Goal: Check status: Check status

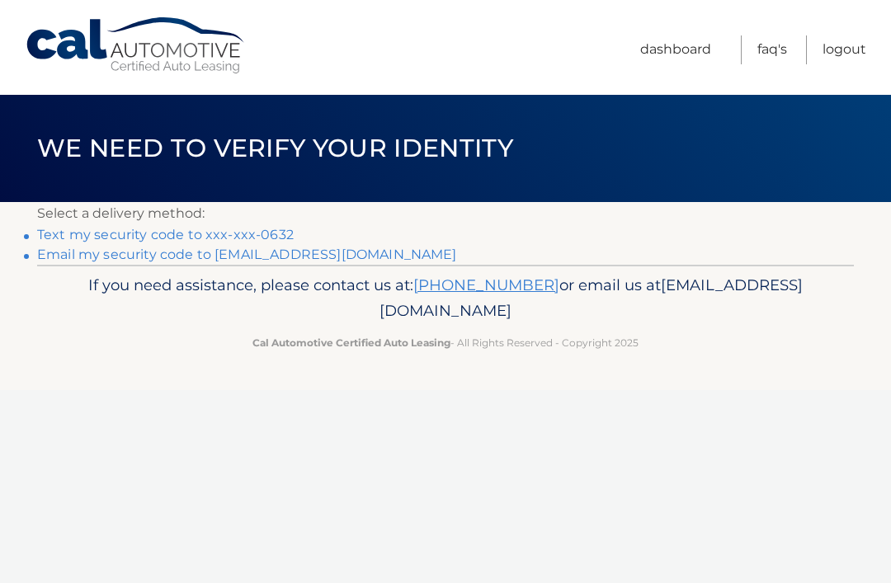
click at [194, 234] on link "Text my security code to xxx-xxx-0632" at bounding box center [165, 235] width 257 height 16
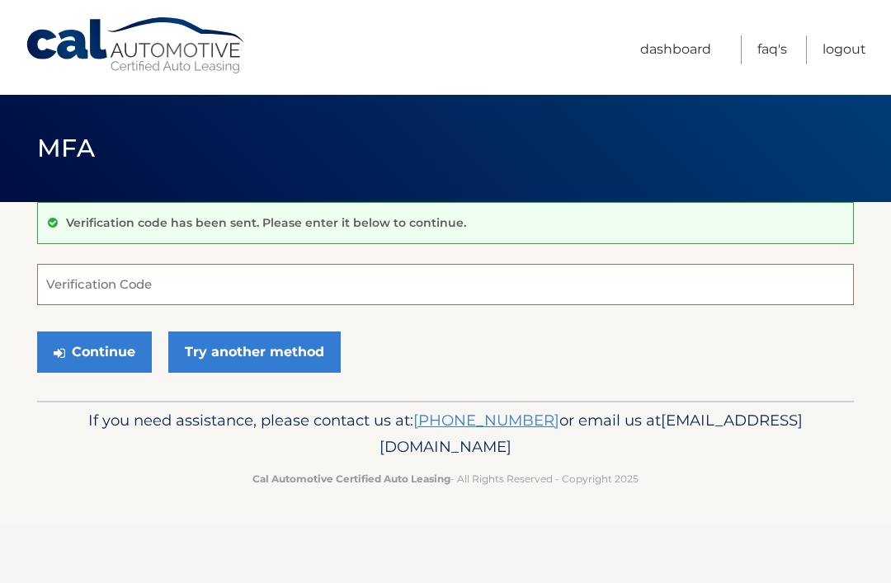
click at [234, 278] on input "Verification Code" at bounding box center [445, 284] width 817 height 41
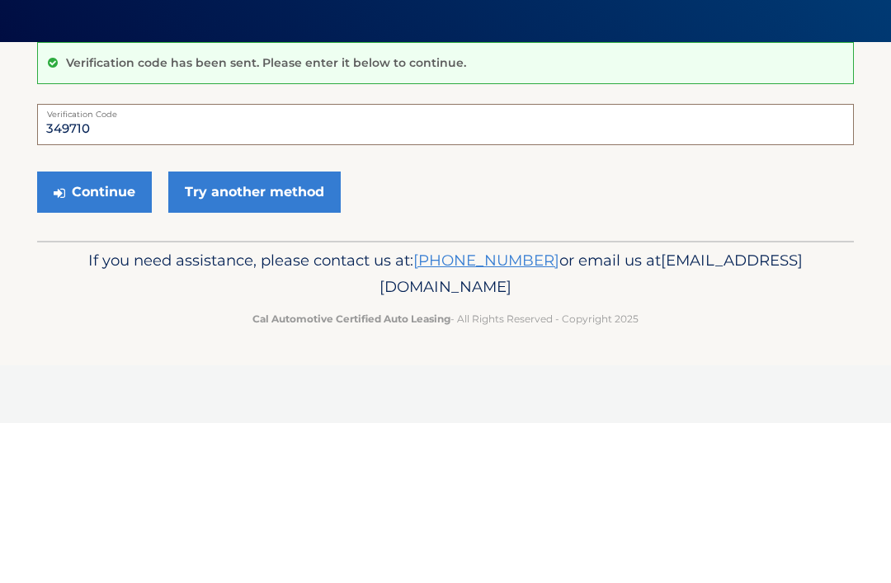
type input "349710"
click at [130, 332] on button "Continue" at bounding box center [94, 352] width 115 height 41
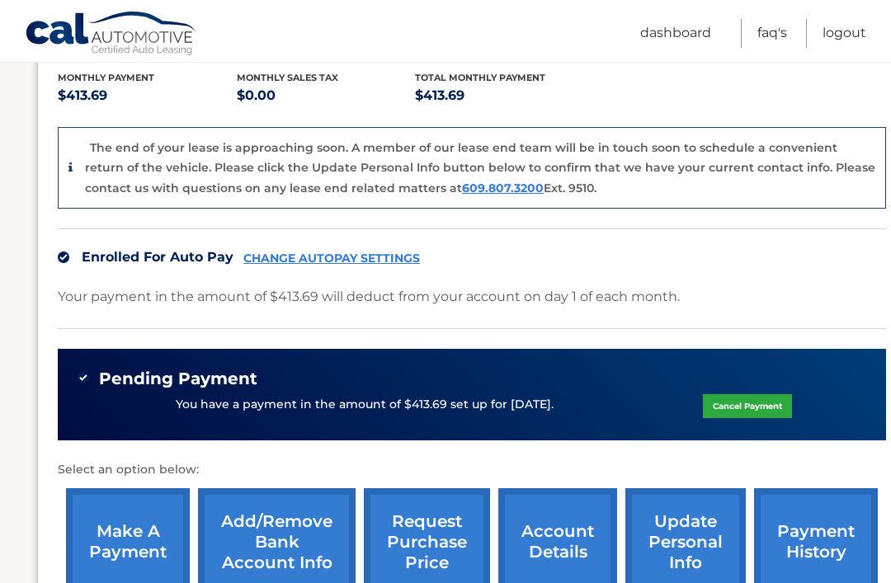
scroll to position [508, 0]
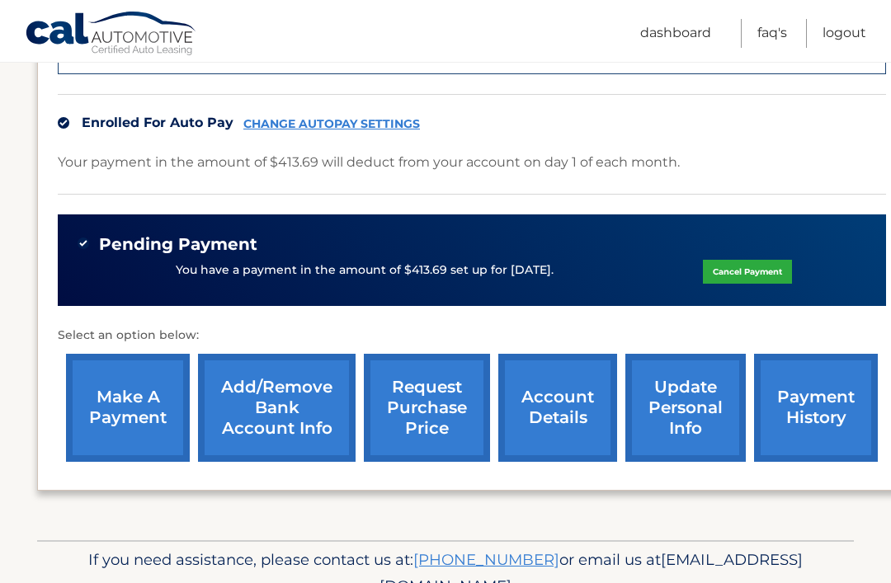
click at [432, 379] on link "request purchase price" at bounding box center [427, 408] width 126 height 108
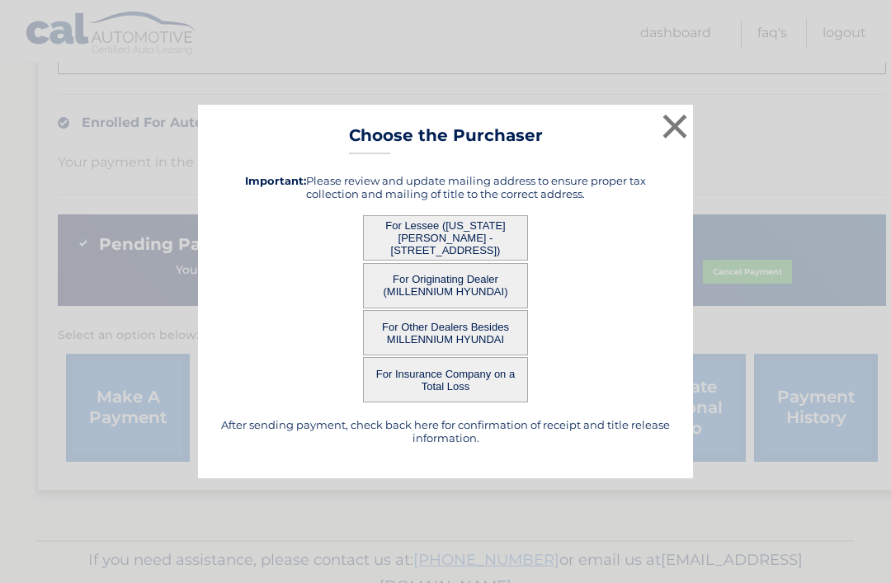
click at [686, 143] on button "×" at bounding box center [675, 126] width 33 height 33
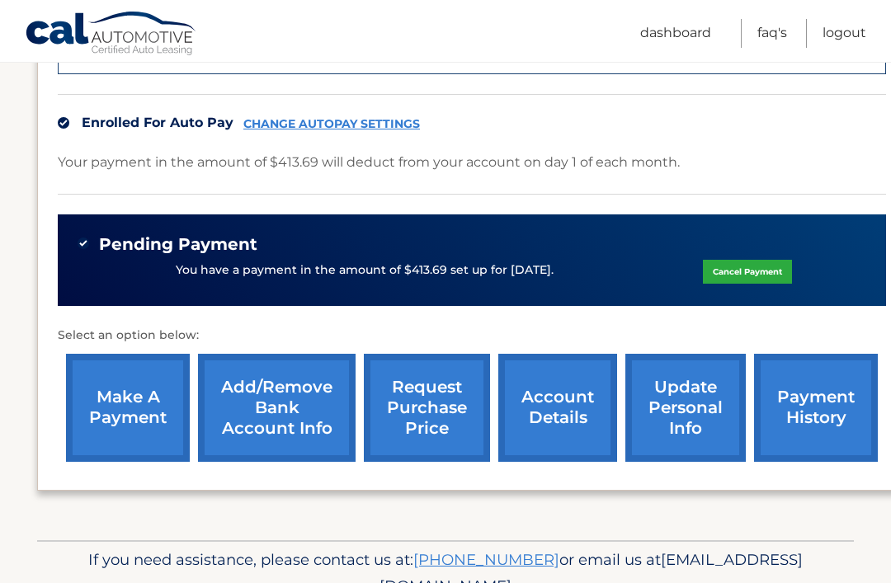
click at [453, 389] on link "request purchase price" at bounding box center [427, 408] width 126 height 108
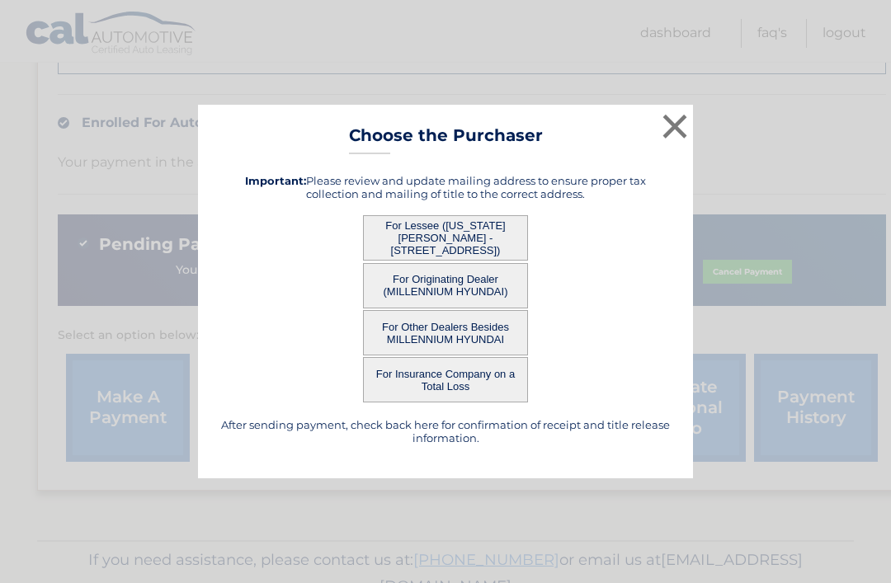
click at [485, 261] on button "For Lessee (VIRGINIA COUGHLIN - 157 Cypress St, , Floral Park, NY 11001)" at bounding box center [445, 237] width 165 height 45
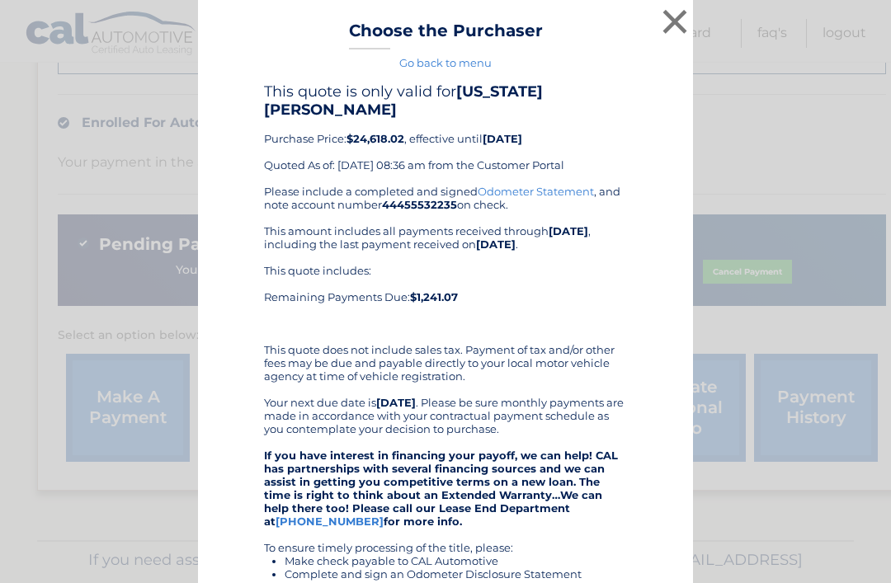
scroll to position [0, 0]
click at [662, 31] on button "×" at bounding box center [675, 21] width 33 height 33
